Goal: Transaction & Acquisition: Purchase product/service

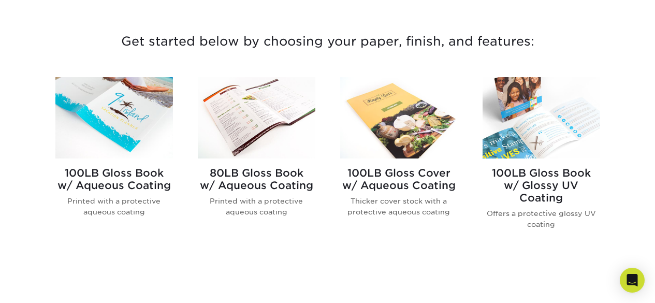
scroll to position [379, 0]
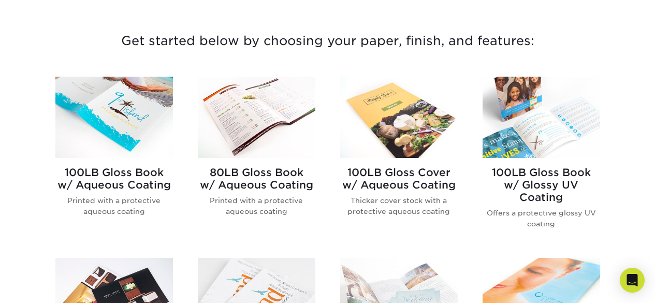
click at [113, 140] on img at bounding box center [114, 117] width 118 height 81
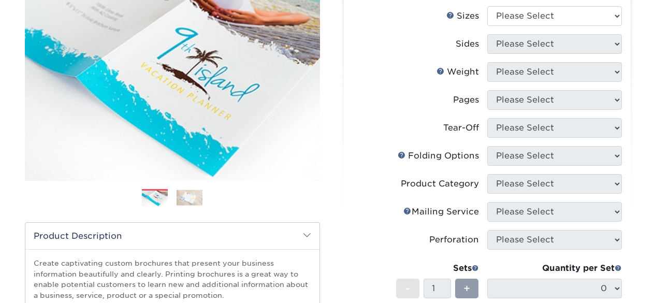
scroll to position [155, 0]
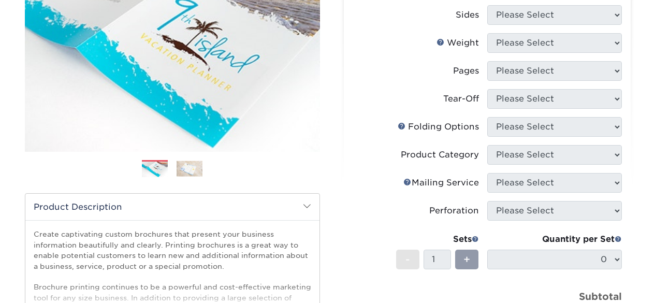
click at [196, 170] on img at bounding box center [190, 168] width 26 height 16
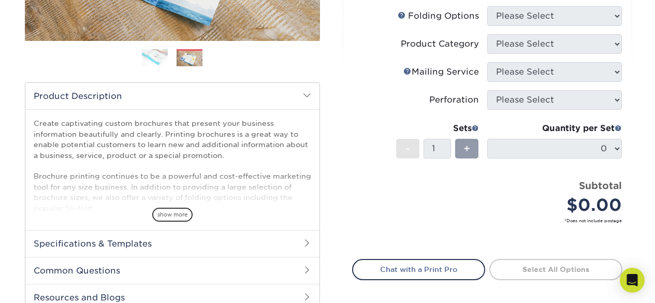
scroll to position [293, 0]
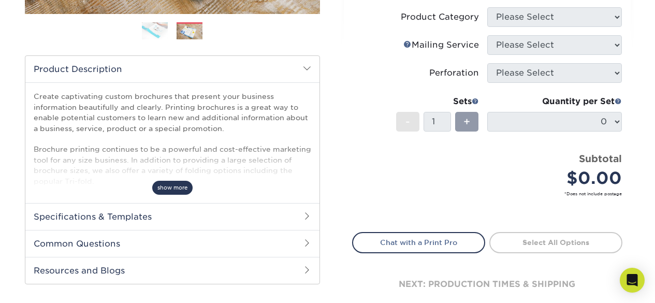
click at [171, 185] on span "show more" at bounding box center [172, 188] width 40 height 14
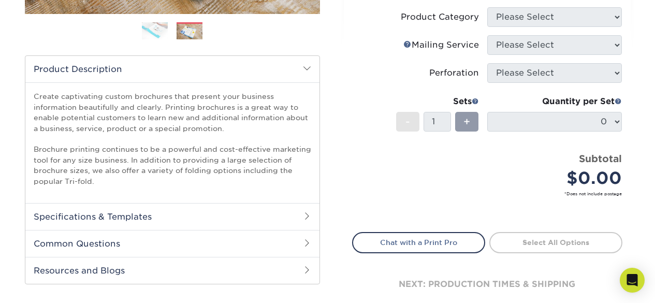
click at [229, 216] on h2 "Specifications & Templates" at bounding box center [172, 216] width 294 height 27
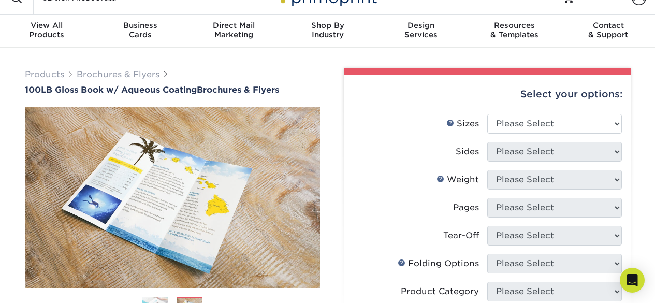
scroll to position [0, 0]
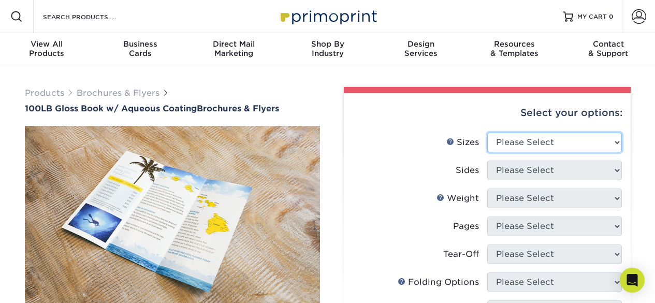
click at [555, 143] on select "Please Select 3.5" x 8.5" 3.5" x 11" 3.67" x 8.5" 4" x 6" 4" x 8.5" 4" x 9" 4" …" at bounding box center [554, 143] width 135 height 20
click at [555, 144] on select "Please Select 3.5" x 8.5" 3.5" x 11" 3.67" x 8.5" 4" x 6" 4" x 8.5" 4" x 9" 4" …" at bounding box center [554, 143] width 135 height 20
click at [390, 140] on label "Sizes Help Sizes" at bounding box center [420, 143] width 135 height 20
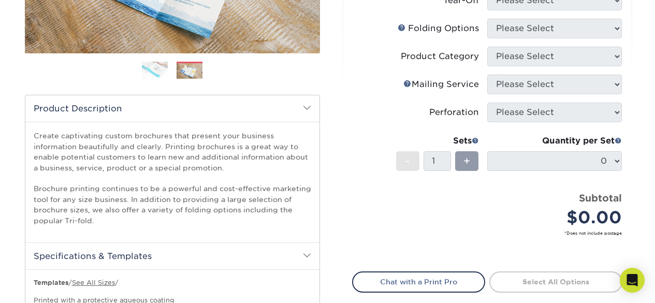
scroll to position [276, 0]
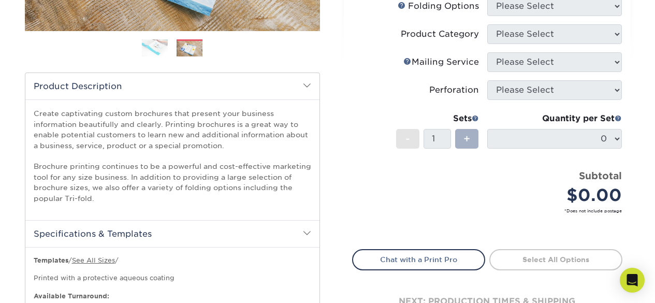
click at [473, 141] on div "+" at bounding box center [466, 139] width 23 height 20
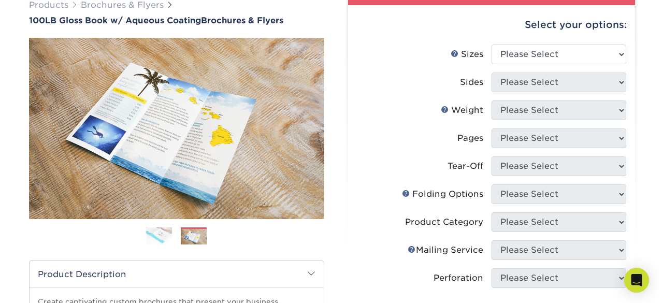
scroll to position [86, 0]
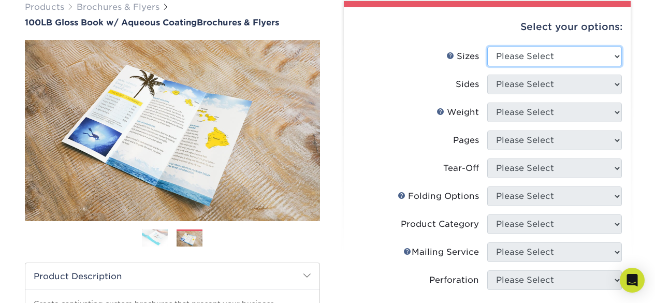
click at [571, 58] on select "Please Select 3.5" x 8.5" 3.5" x 11" 3.67" x 8.5" 4" x 6" 4" x 8.5" 4" x 9" 4" …" at bounding box center [554, 57] width 135 height 20
select select "3.50x8.50"
click at [487, 47] on select "Please Select 3.5" x 8.5" 3.5" x 11" 3.67" x 8.5" 4" x 6" 4" x 8.5" 4" x 9" 4" …" at bounding box center [554, 57] width 135 height 20
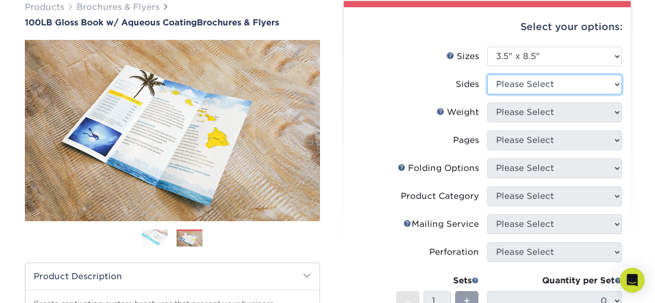
click at [549, 85] on select "Please Select Print Both Sides Print Front Only" at bounding box center [554, 85] width 135 height 20
select select "13abbda7-1d64-4f25-8bb2-c179b224825d"
click at [487, 75] on select "Please Select Print Both Sides Print Front Only" at bounding box center [554, 85] width 135 height 20
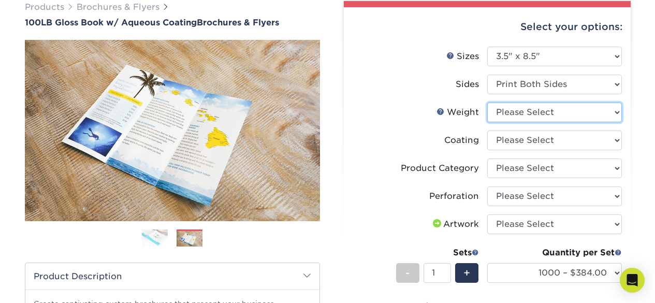
click at [544, 111] on select "Please Select 100LB" at bounding box center [554, 113] width 135 height 20
select select "100LB"
click at [487, 103] on select "Please Select 100LB" at bounding box center [554, 113] width 135 height 20
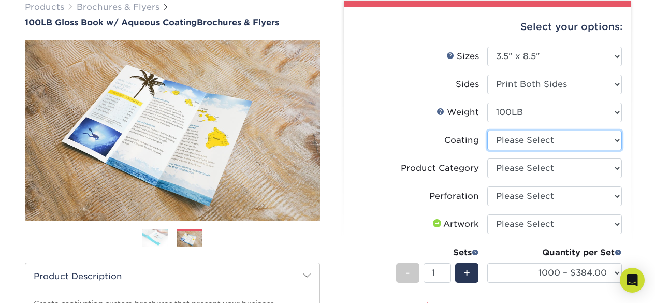
click at [543, 150] on li "Coating" at bounding box center [487, 144] width 269 height 28
select select "d41dab50-ff65-4f4f-bb17-2afe4d36ae33"
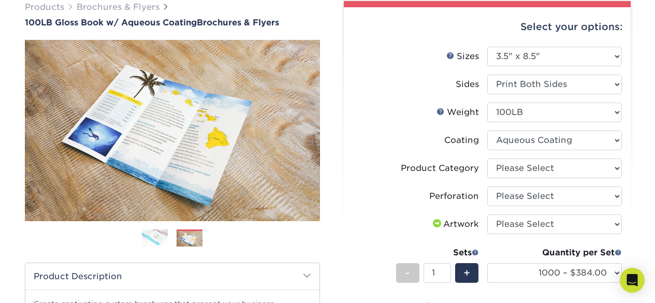
click at [487, 130] on select at bounding box center [554, 140] width 135 height 20
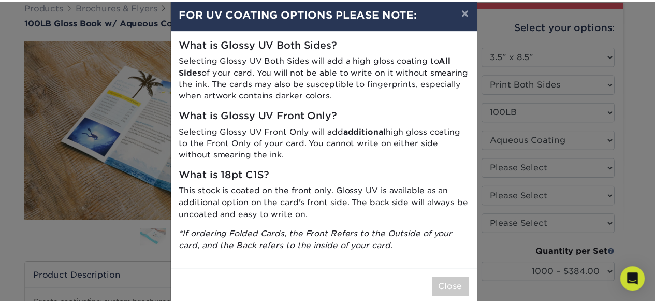
scroll to position [36, 0]
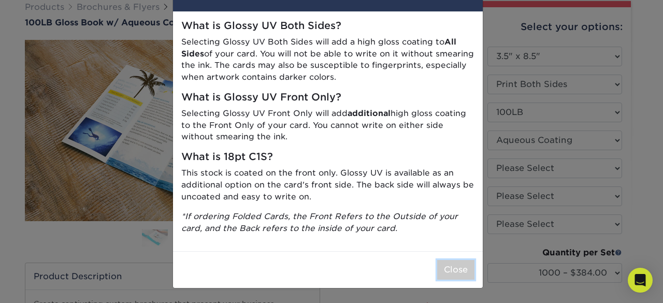
drag, startPoint x: 468, startPoint y: 267, endPoint x: 463, endPoint y: 270, distance: 5.3
click at [464, 270] on button "Close" at bounding box center [455, 270] width 37 height 20
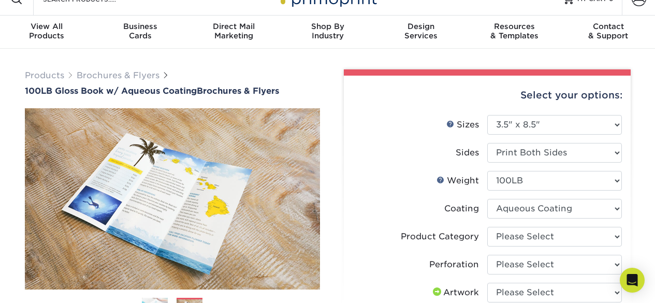
scroll to position [0, 0]
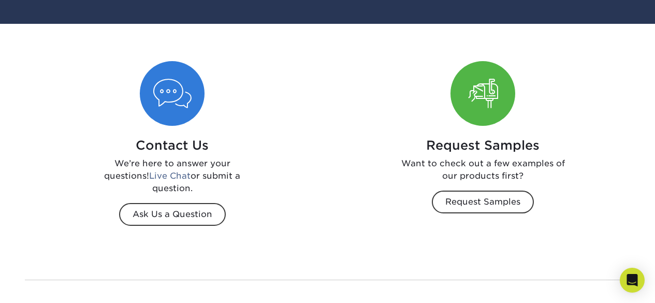
scroll to position [1415, 0]
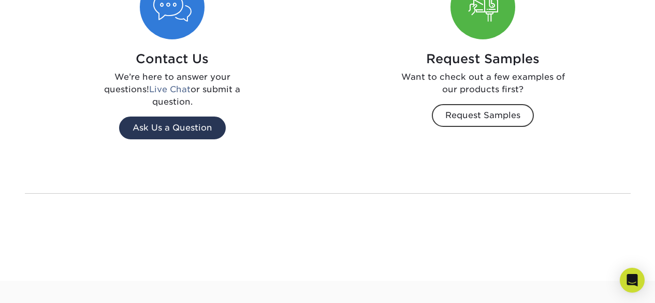
click at [162, 116] on span "Ask Us a Question" at bounding box center [172, 127] width 107 height 23
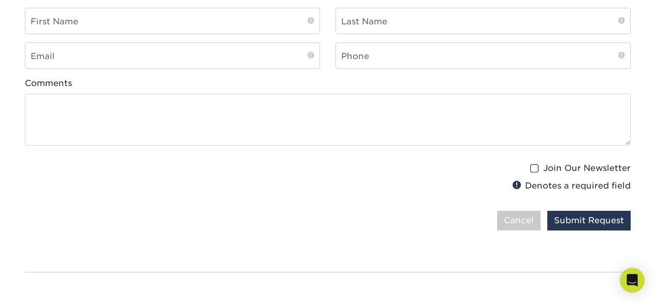
scroll to position [1501, 0]
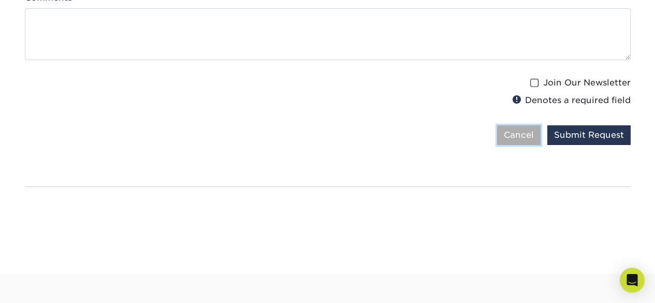
click at [537, 131] on button "Cancel" at bounding box center [518, 135] width 43 height 20
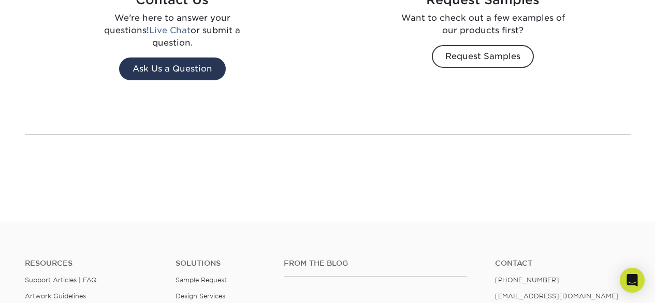
scroll to position [1450, 0]
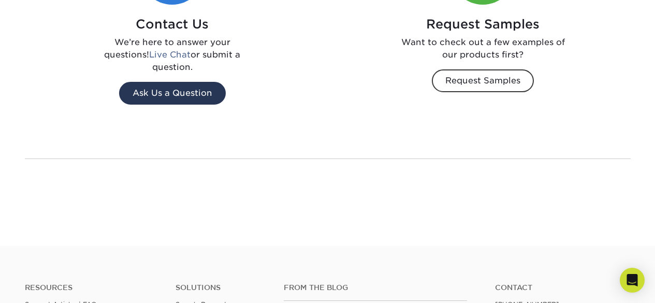
click at [199, 82] on span "Ask Us a Question" at bounding box center [172, 93] width 107 height 23
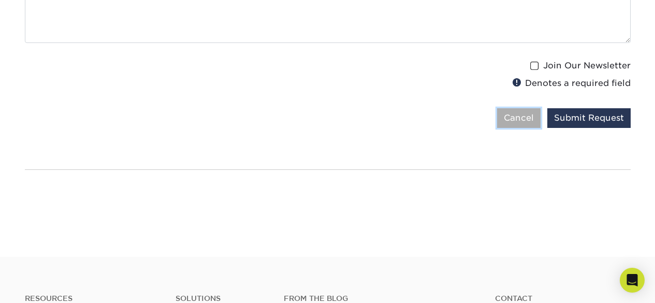
click at [505, 120] on button "Cancel" at bounding box center [518, 118] width 43 height 20
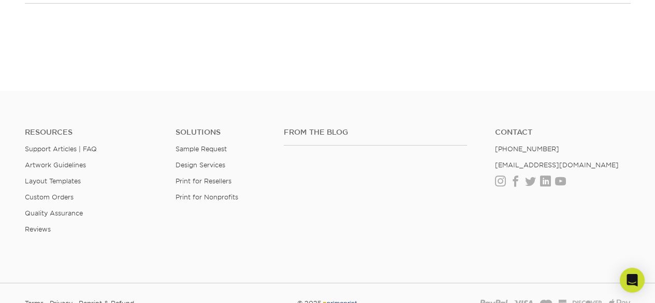
scroll to position [1683, 0]
